Goal: Use online tool/utility: Utilize a website feature to perform a specific function

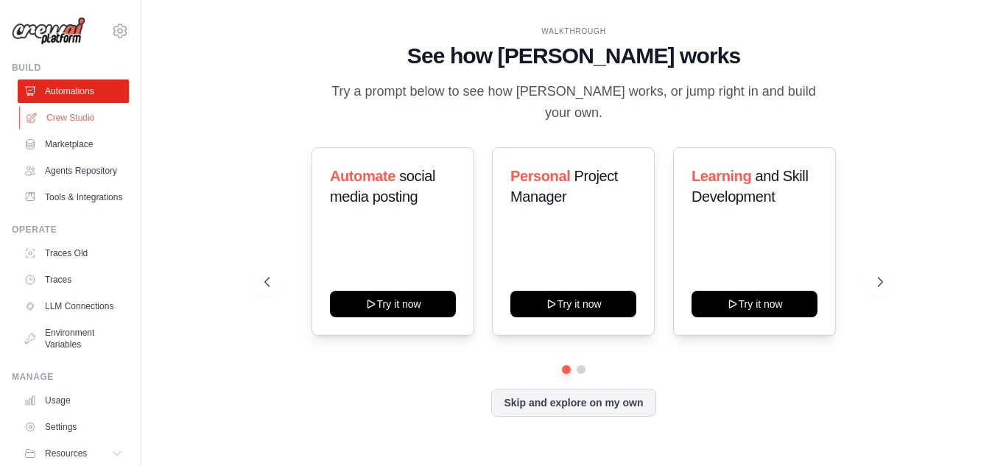
click at [77, 123] on link "Crew Studio" at bounding box center [74, 118] width 111 height 24
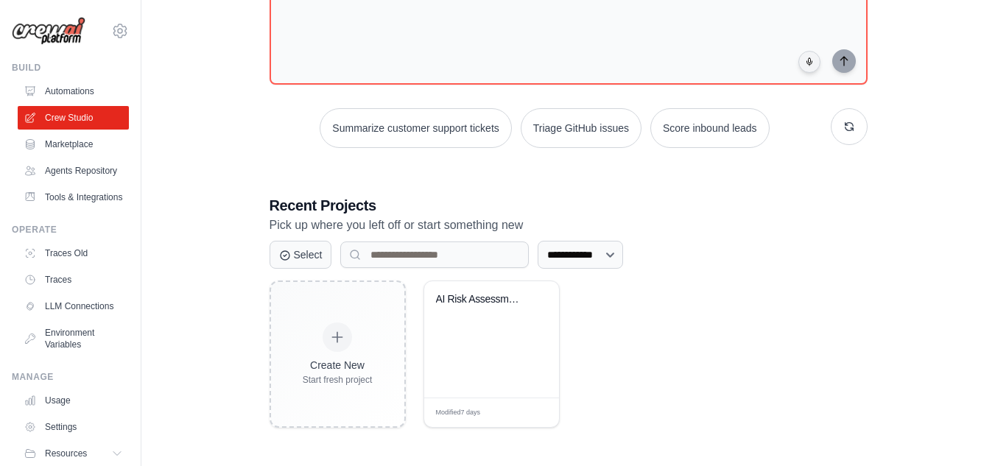
scroll to position [127, 0]
click at [467, 349] on div "AI Risk Assessment Automation" at bounding box center [491, 339] width 135 height 116
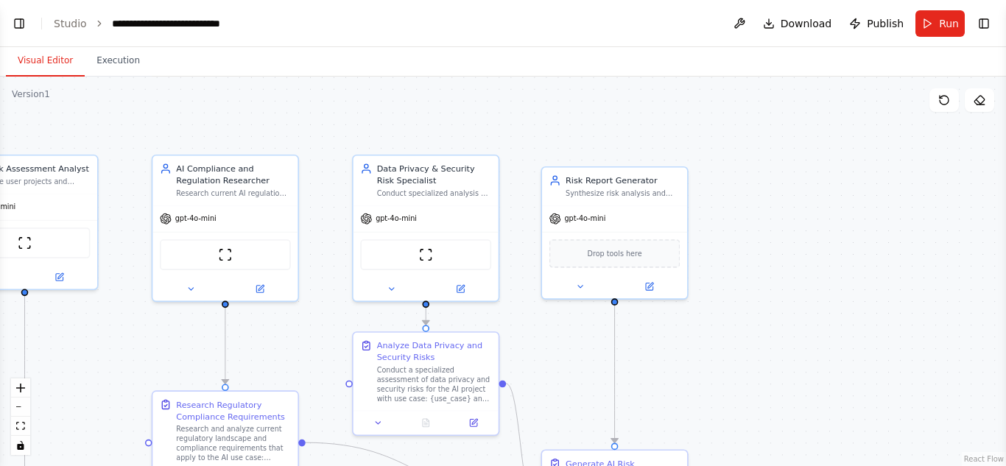
scroll to position [979, 0]
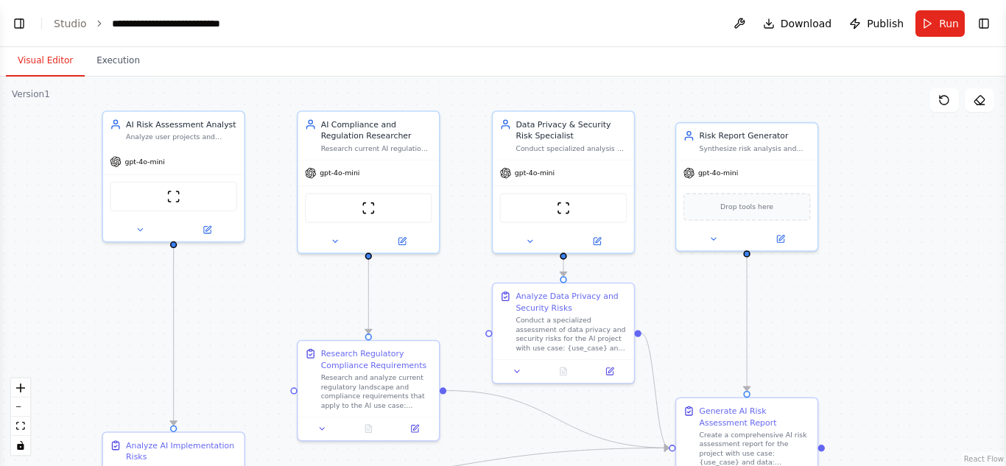
drag, startPoint x: 524, startPoint y: 113, endPoint x: 659, endPoint y: 70, distance: 141.4
click at [659, 70] on div "Visual Editor Execution Version 1 Show Tools Hide Agents .deletable-edge-delete…" at bounding box center [503, 256] width 1006 height 419
